Goal: Find specific page/section: Find specific page/section

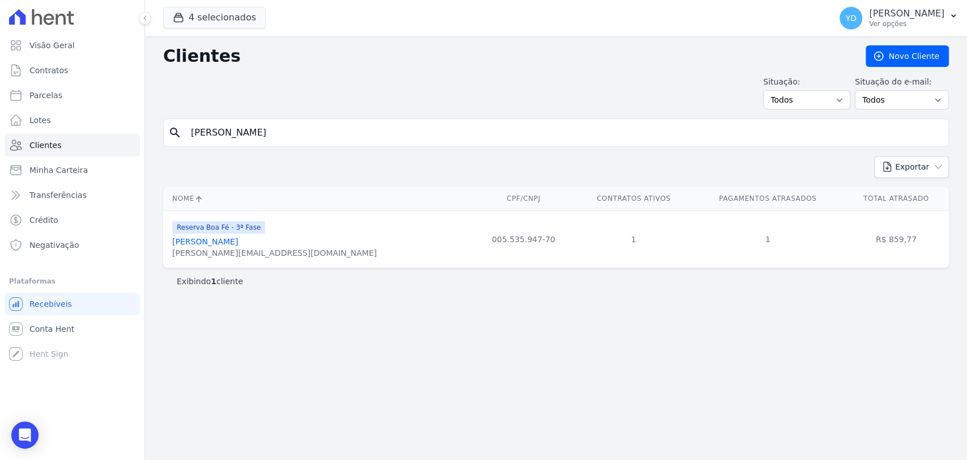
click at [289, 143] on input "[PERSON_NAME]" at bounding box center [564, 132] width 760 height 23
paste input "[PERSON_NAME]"
type input "[PERSON_NAME]"
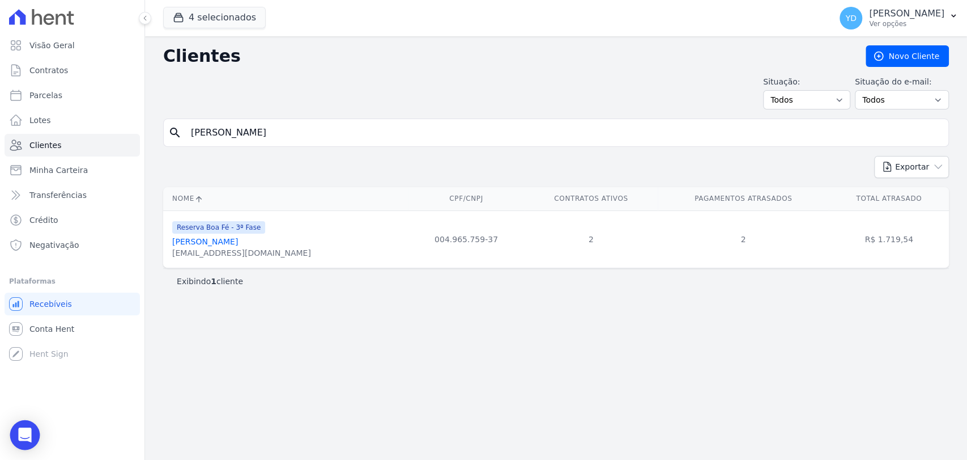
click at [22, 426] on div "Open Intercom Messenger" at bounding box center [25, 435] width 30 height 30
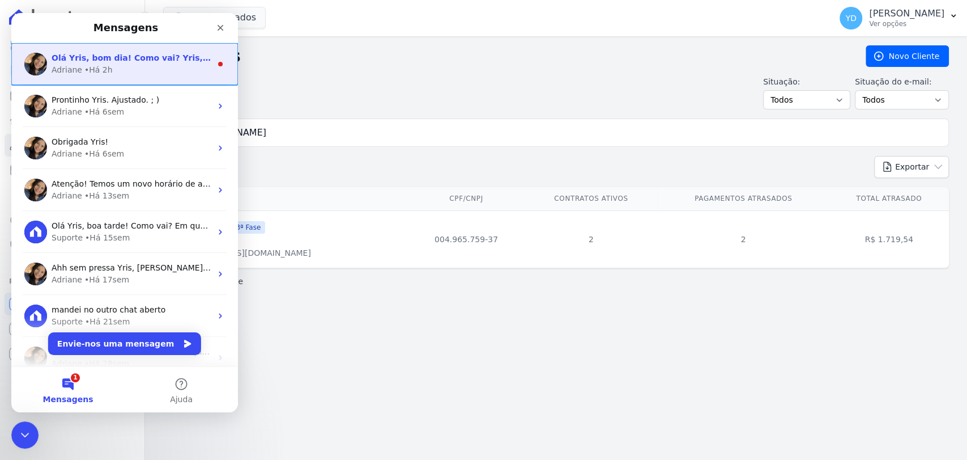
click at [66, 54] on span "Olá Yris, bom dia! Como vai? Yris, consultei internamente e no BB e pagamento e…" at bounding box center [742, 57] width 1380 height 9
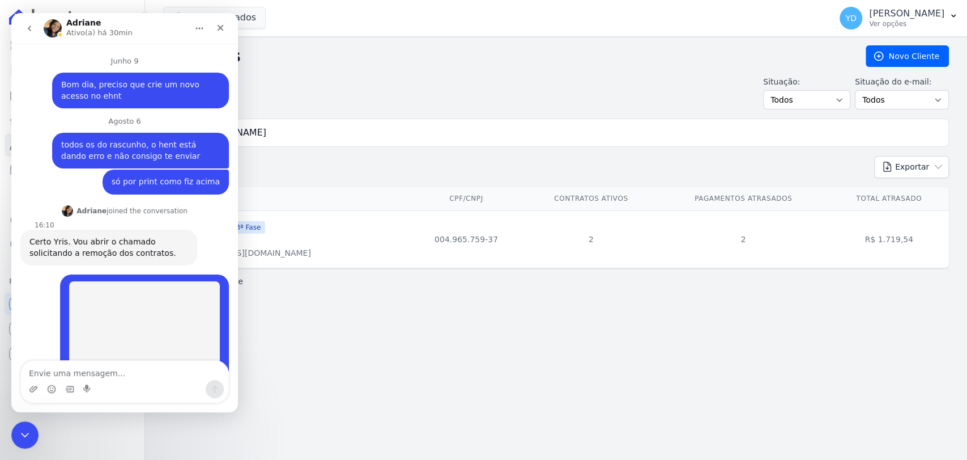
scroll to position [28, 0]
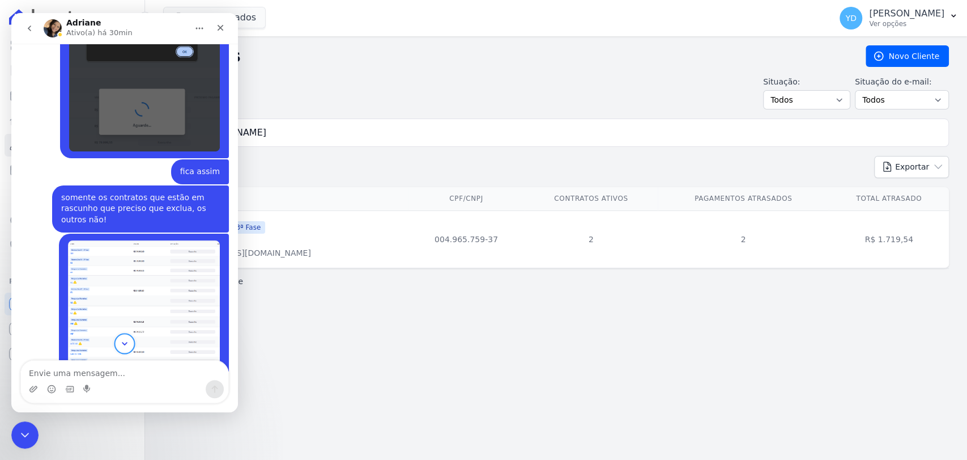
click at [122, 343] on icon "Scroll to bottom" at bounding box center [125, 343] width 6 height 3
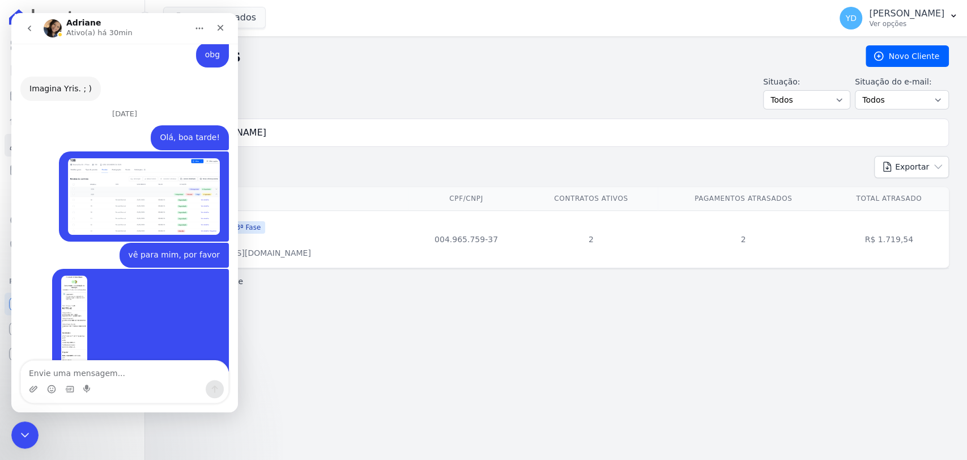
scroll to position [10815, 0]
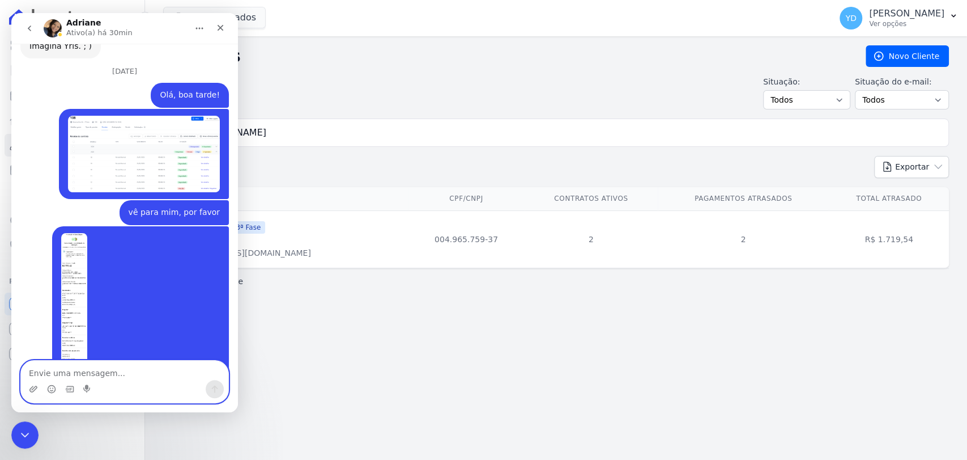
click at [96, 363] on textarea "Envie uma mensagem..." at bounding box center [124, 369] width 207 height 19
type textarea "ok"
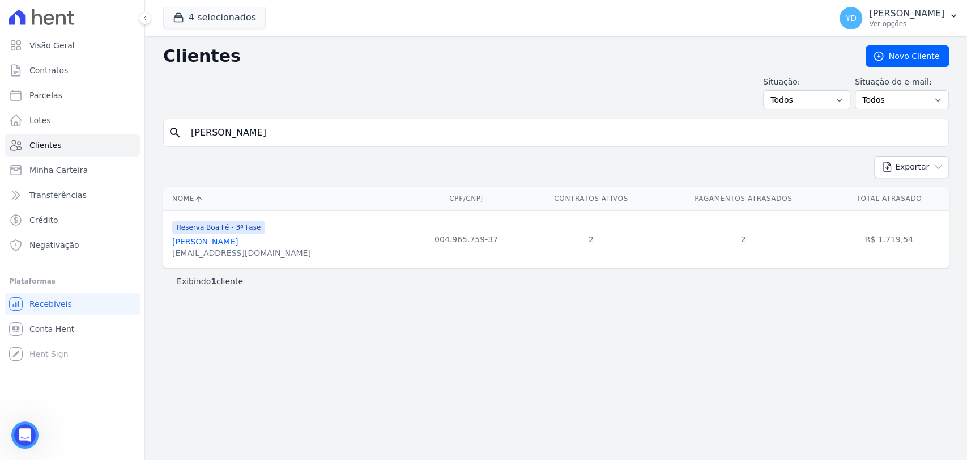
scroll to position [10849, 0]
click at [319, 128] on input "[PERSON_NAME]" at bounding box center [564, 132] width 760 height 23
click at [394, 138] on input "[PERSON_NAME]" at bounding box center [564, 132] width 760 height 23
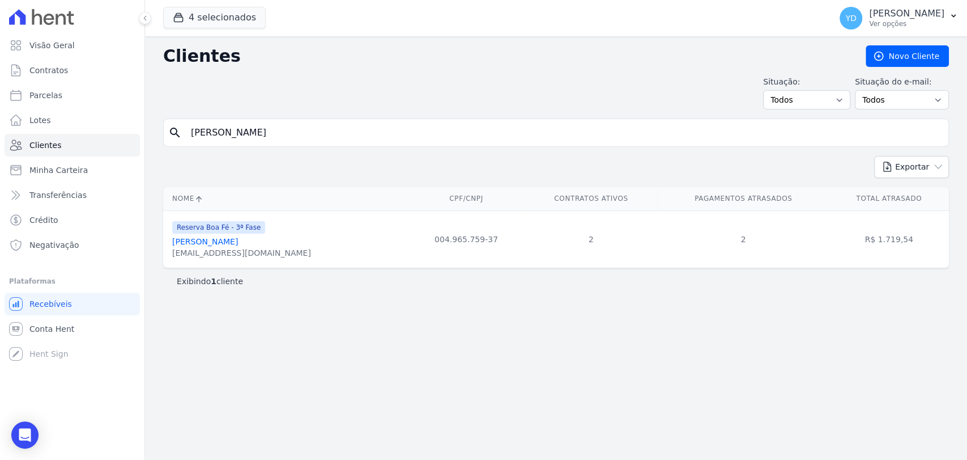
click at [394, 138] on input "[PERSON_NAME]" at bounding box center [564, 132] width 760 height 23
type input "[PERSON_NAME]"
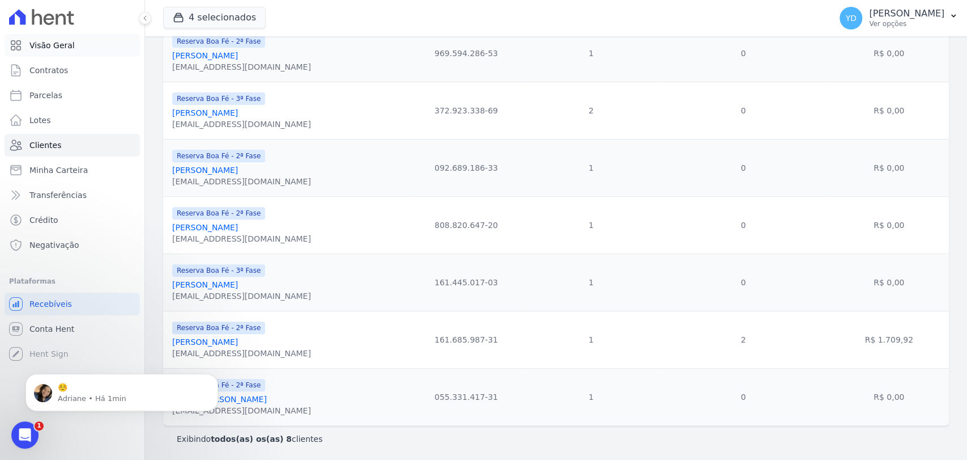
click at [38, 49] on span "Visão Geral" at bounding box center [51, 45] width 45 height 11
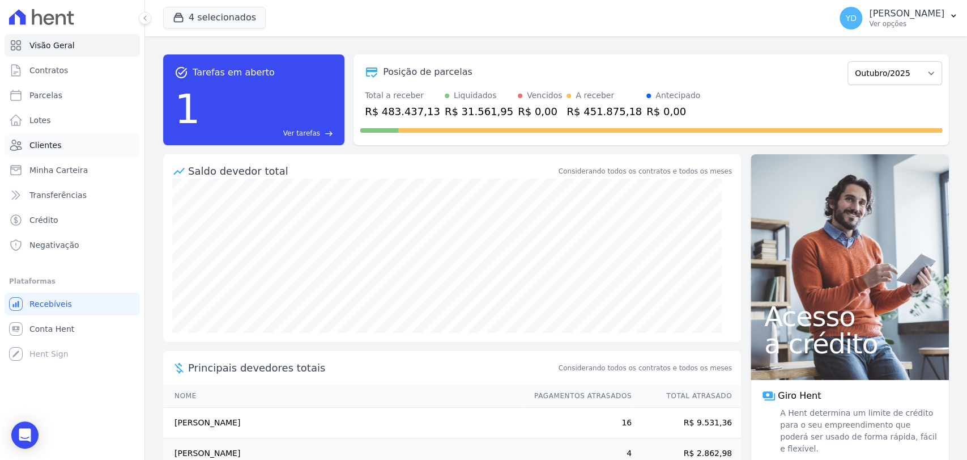
click at [63, 148] on link "Clientes" at bounding box center [72, 145] width 135 height 23
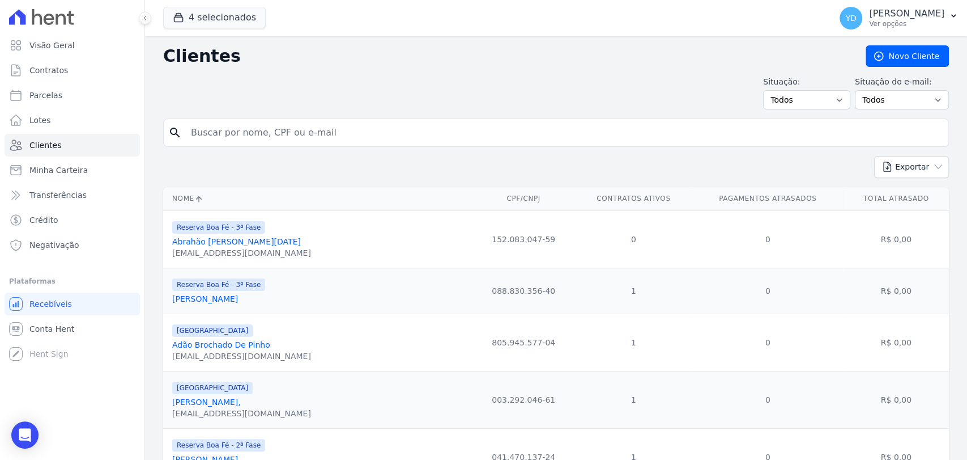
drag, startPoint x: 232, startPoint y: 114, endPoint x: 232, endPoint y: 126, distance: 11.3
click at [232, 126] on input "search" at bounding box center [564, 132] width 760 height 23
paste input "[PERSON_NAME]"
type input "[PERSON_NAME]"
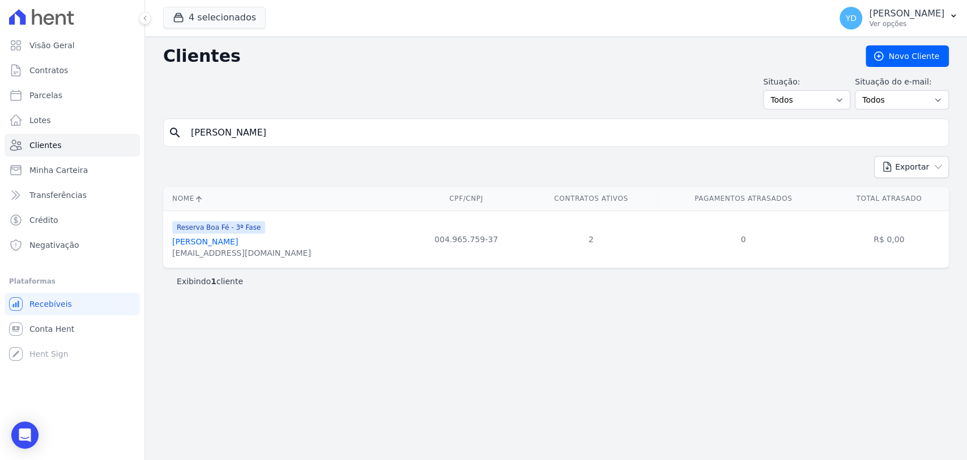
drag, startPoint x: 331, startPoint y: 114, endPoint x: 327, endPoint y: 129, distance: 15.3
click at [328, 125] on div "Clientes [GEOGRAPHIC_DATA] Situação: Todos Adimplentes Inadimplentes Situação d…" at bounding box center [556, 247] width 822 height 423
click at [327, 129] on input "[PERSON_NAME]" at bounding box center [564, 132] width 760 height 23
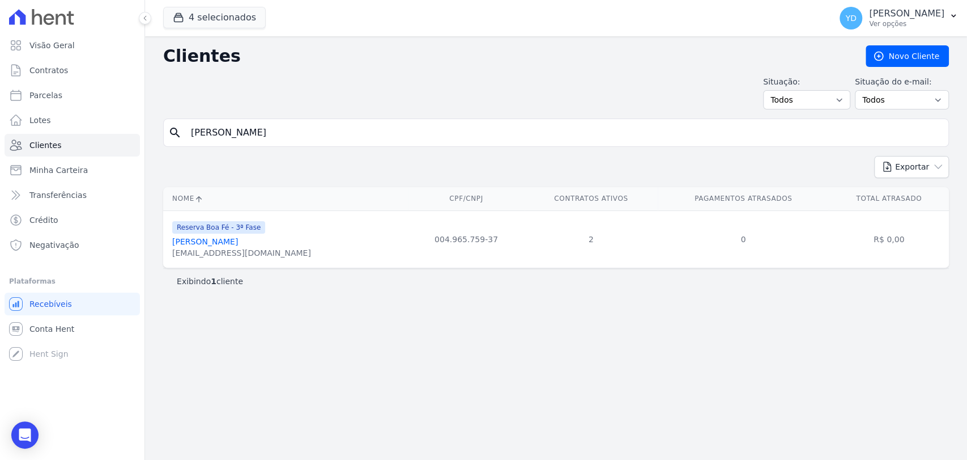
paste input "[PERSON_NAME]"
type input "[PERSON_NAME]"
drag, startPoint x: 101, startPoint y: 72, endPoint x: 120, endPoint y: 68, distance: 18.6
click at [101, 72] on link "Contratos" at bounding box center [72, 70] width 135 height 23
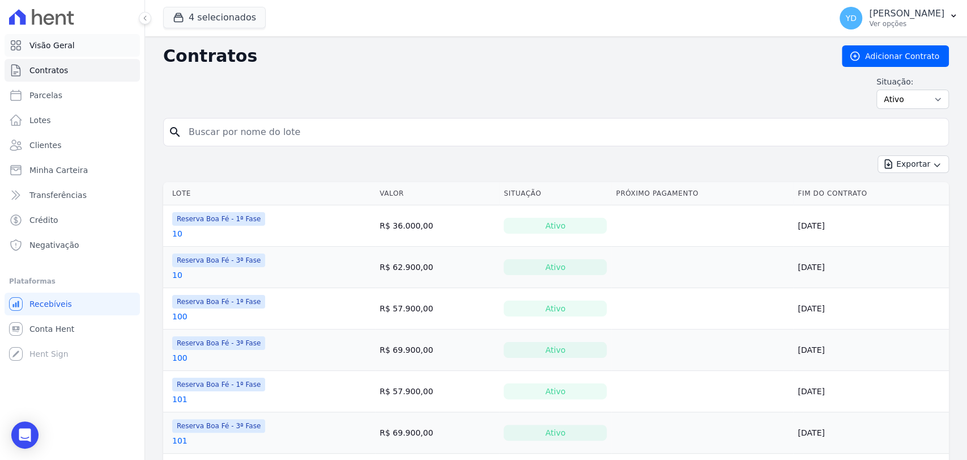
click at [60, 42] on span "Visão Geral" at bounding box center [51, 45] width 45 height 11
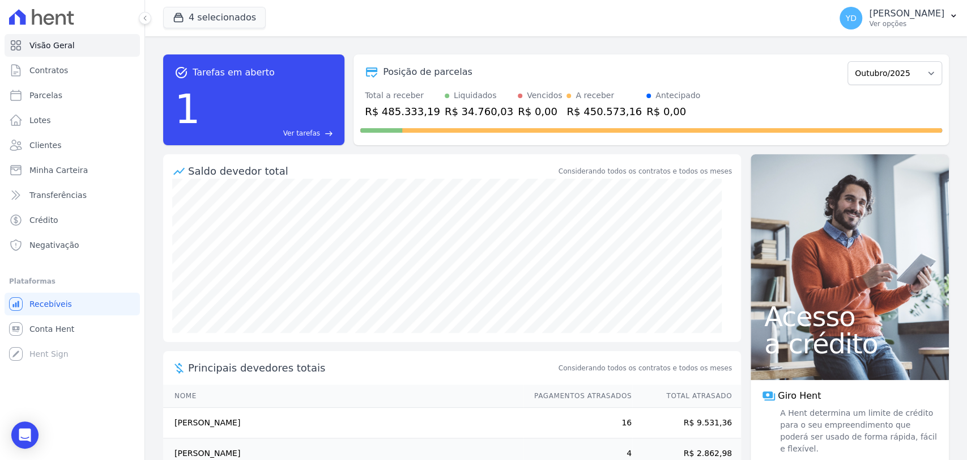
click at [297, 133] on span "Ver tarefas" at bounding box center [301, 133] width 37 height 10
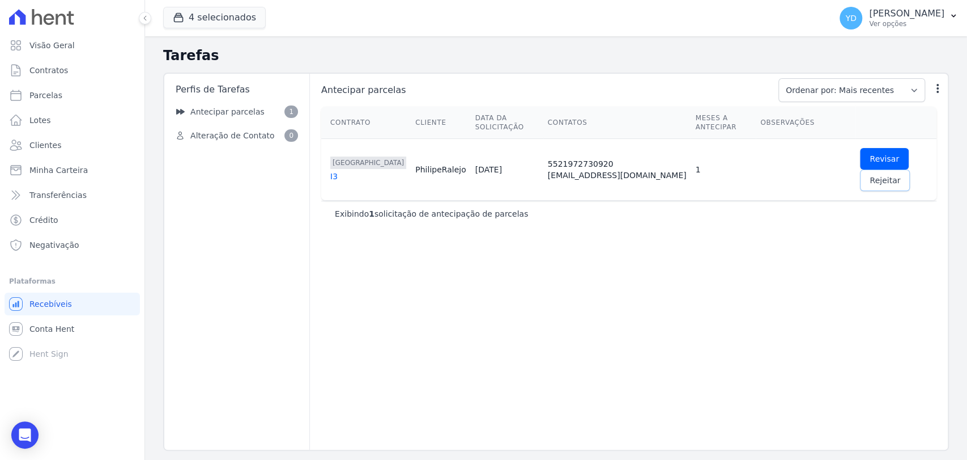
click at [901, 175] on span "Rejeitar" at bounding box center [885, 180] width 31 height 11
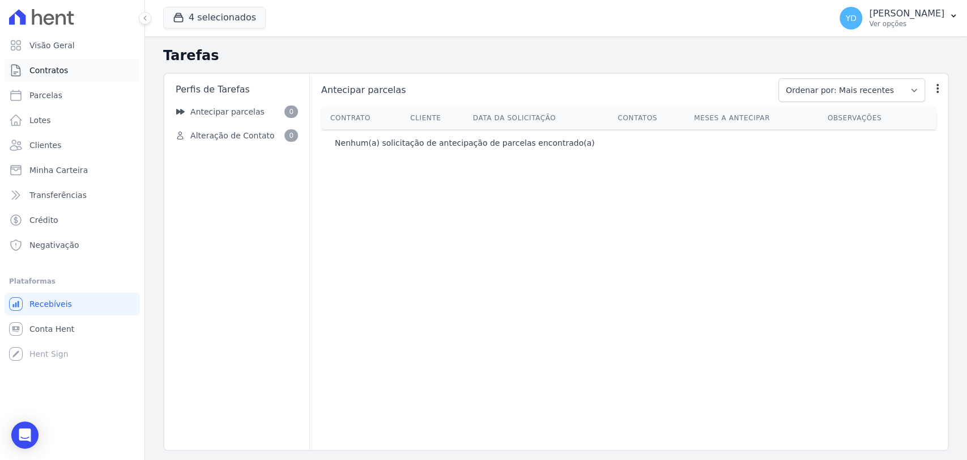
click at [101, 65] on link "Contratos" at bounding box center [72, 70] width 135 height 23
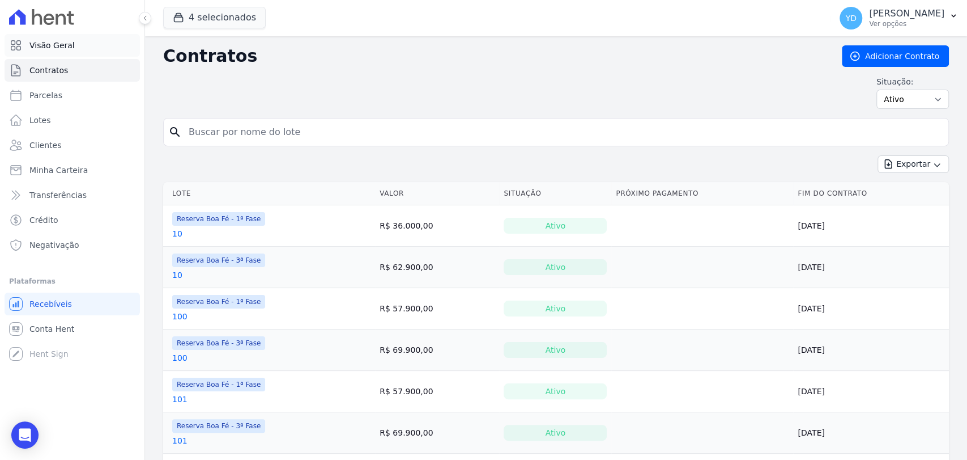
click at [97, 52] on link "Visão Geral" at bounding box center [72, 45] width 135 height 23
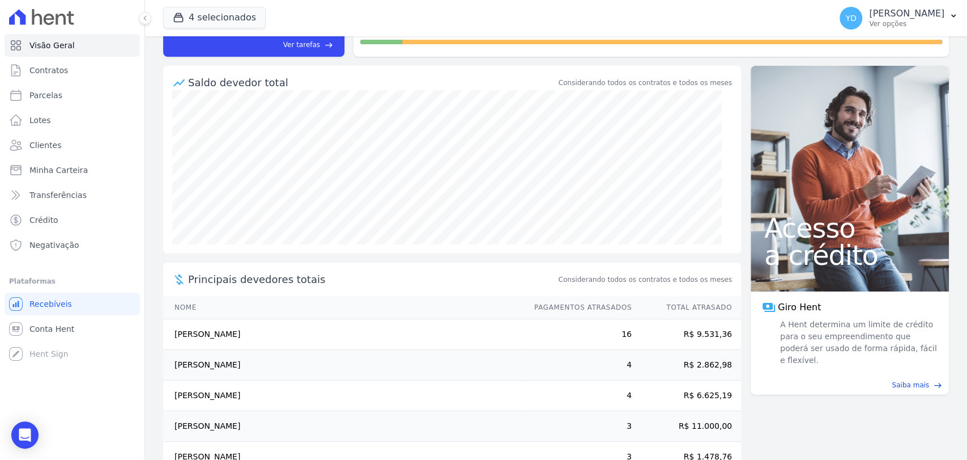
scroll to position [118, 0]
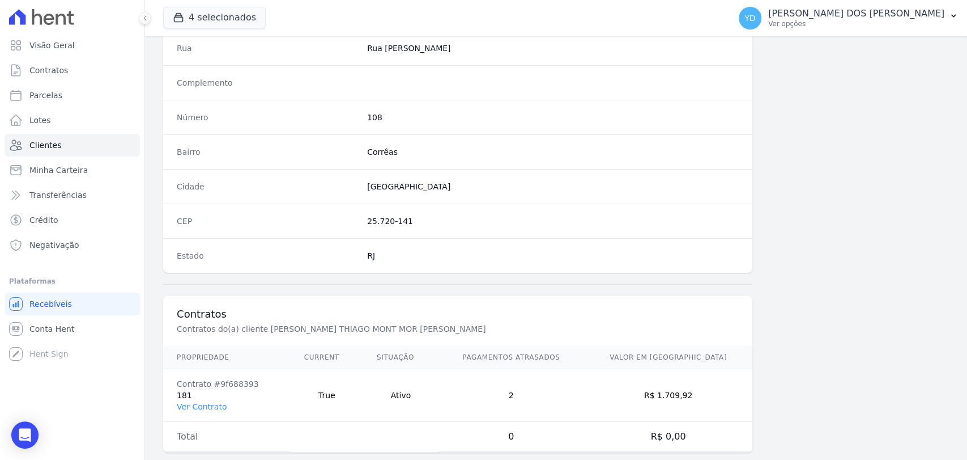
scroll to position [598, 0]
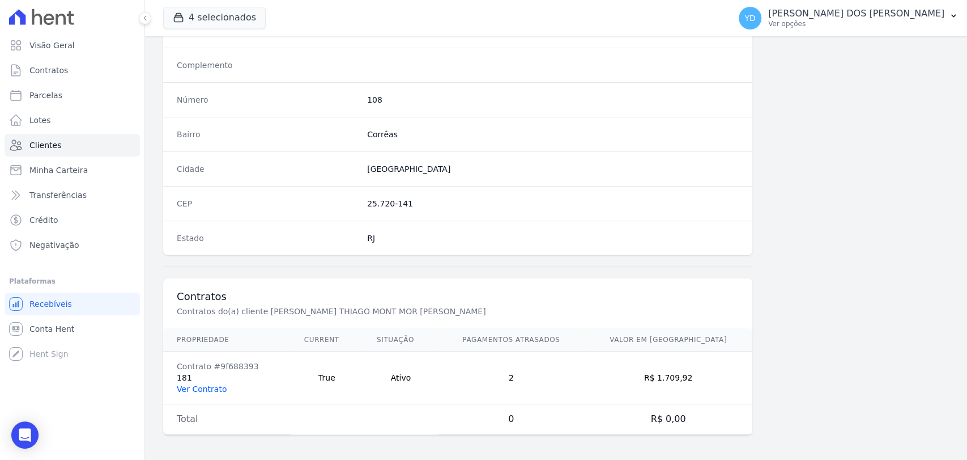
click at [208, 384] on link "Ver Contrato" at bounding box center [202, 388] width 50 height 9
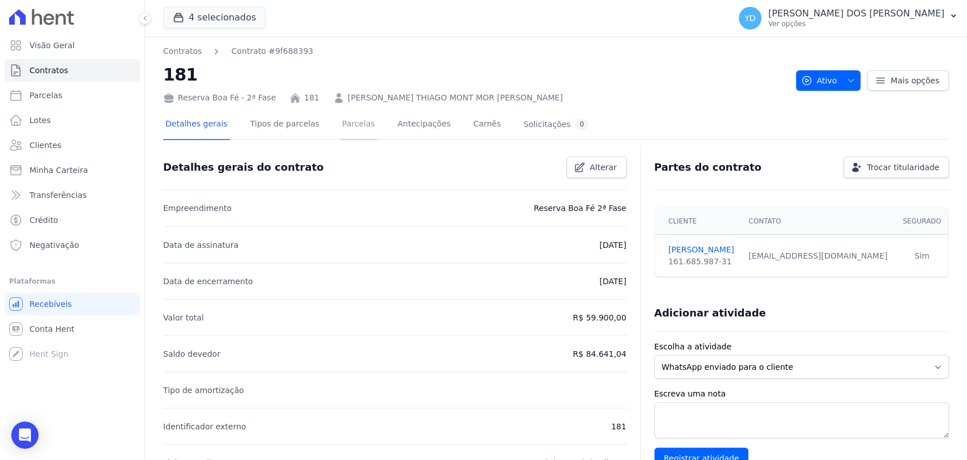
click at [346, 129] on link "Parcelas" at bounding box center [358, 125] width 37 height 30
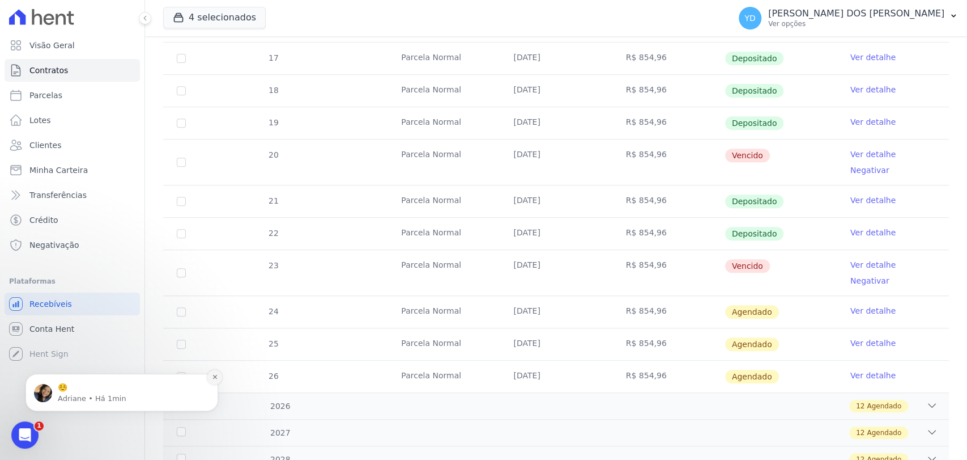
click at [213, 375] on icon "Dismiss notification" at bounding box center [215, 376] width 6 height 6
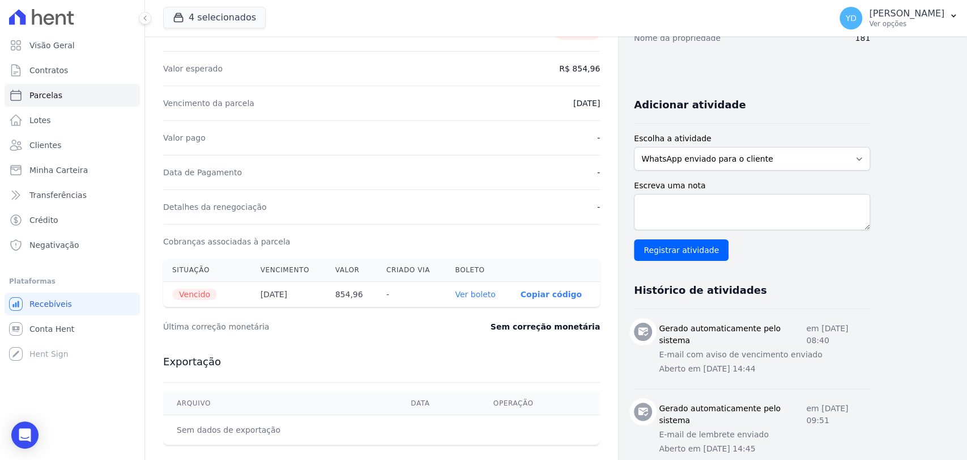
scroll to position [189, 0]
click at [481, 288] on link "Ver boleto" at bounding box center [475, 292] width 40 height 9
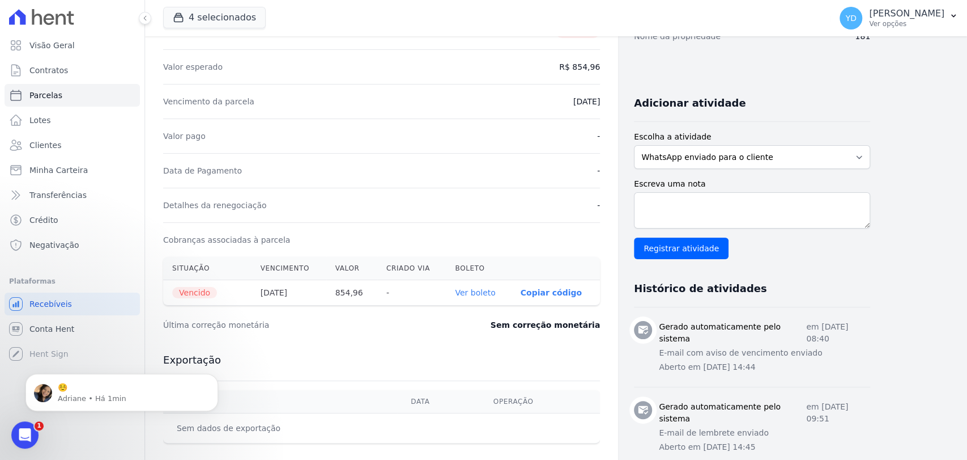
scroll to position [0, 0]
click at [213, 379] on icon "Dismiss notification" at bounding box center [215, 376] width 6 height 6
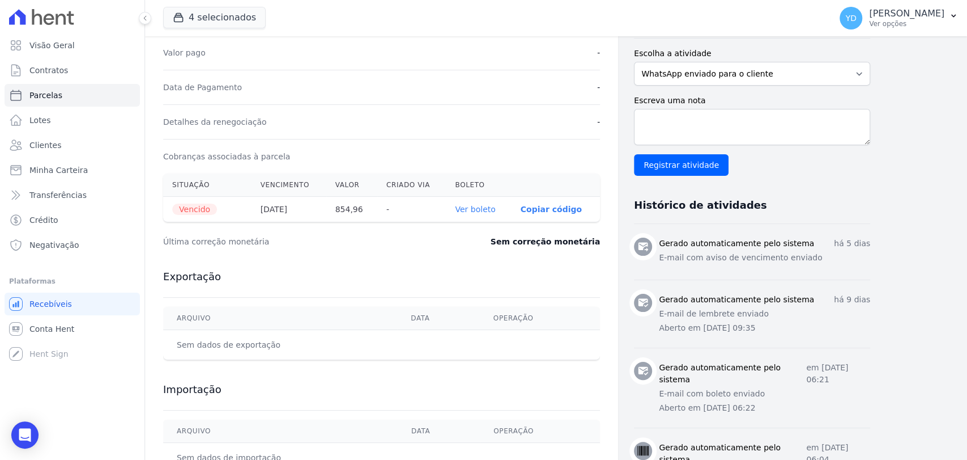
scroll to position [315, 0]
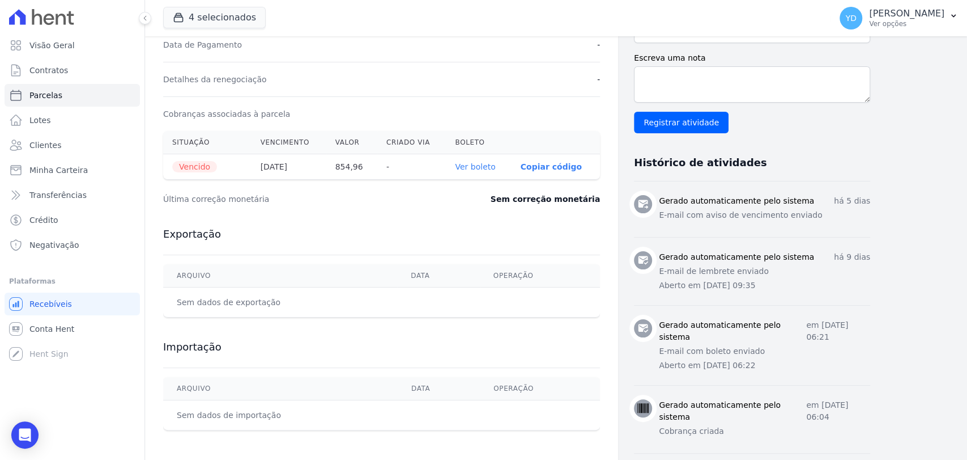
click at [491, 166] on link "Ver boleto" at bounding box center [475, 166] width 40 height 9
